Goal: Information Seeking & Learning: Find specific fact

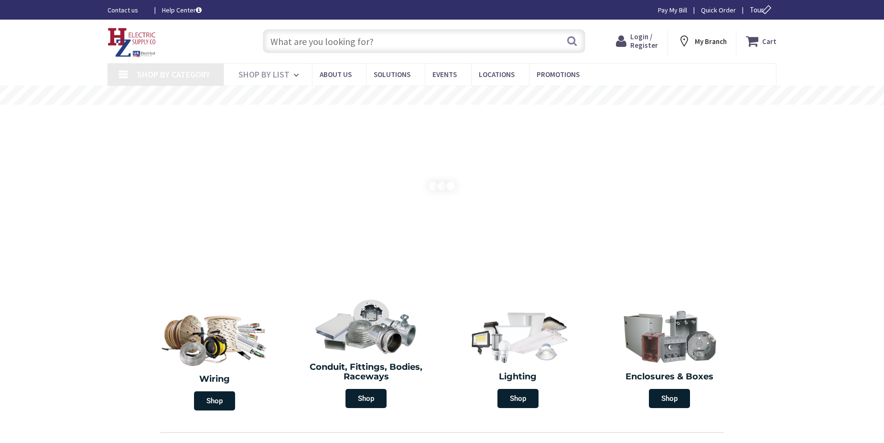
click at [309, 34] on input "text" at bounding box center [424, 41] width 323 height 24
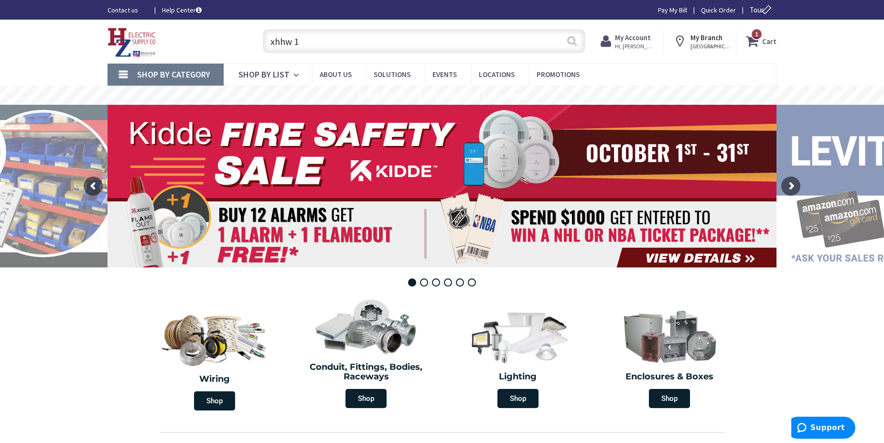
type input "xhhw 1"
click at [573, 41] on button "Search" at bounding box center [572, 41] width 12 height 22
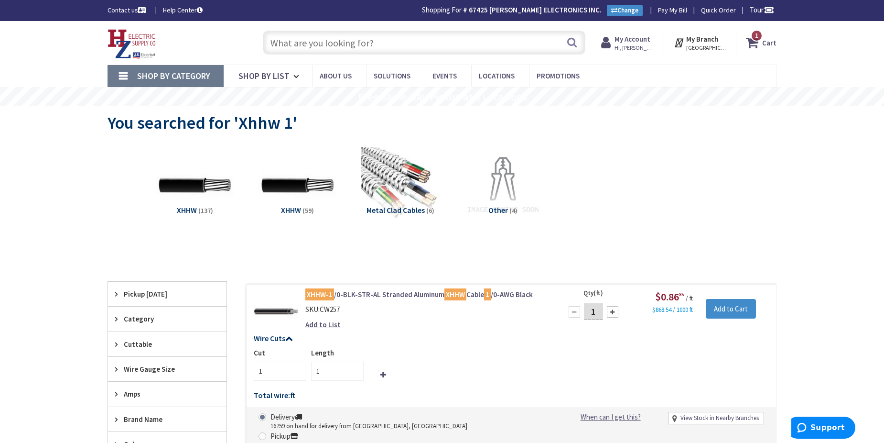
click at [368, 43] on input "text" at bounding box center [424, 43] width 323 height 24
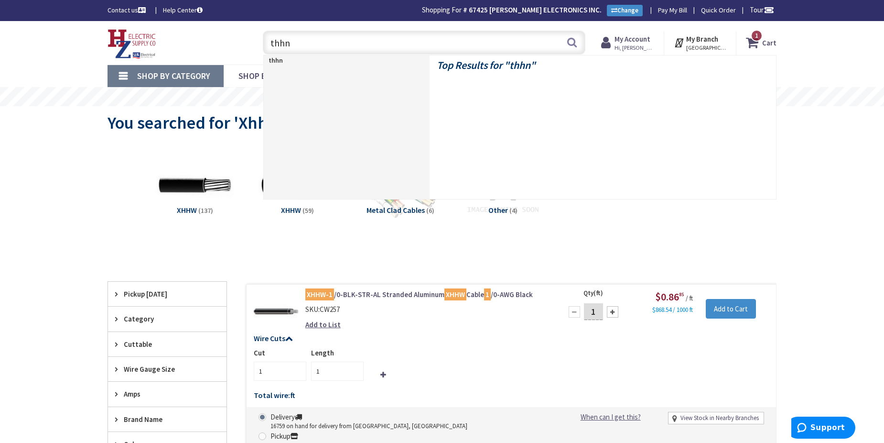
type input "thhn 3"
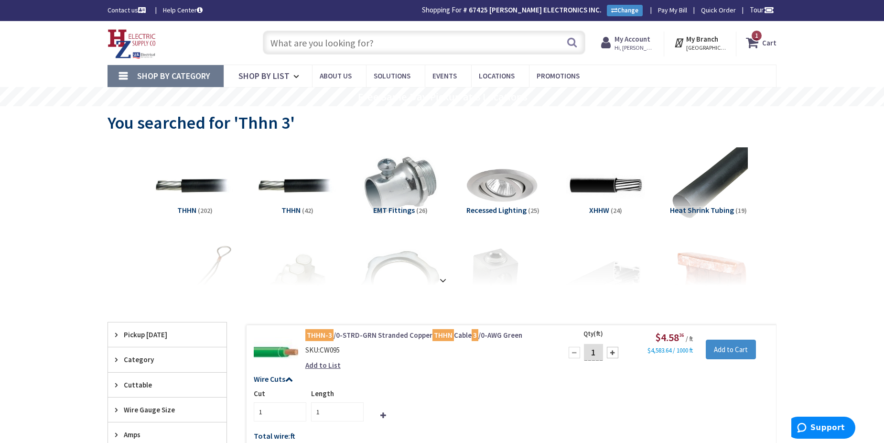
click at [323, 45] on input "text" at bounding box center [424, 43] width 323 height 24
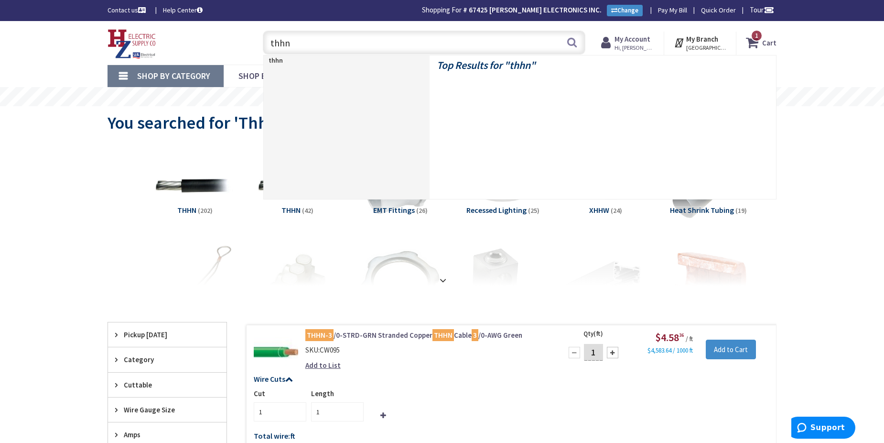
type input "thhn 6"
